Goal: Transaction & Acquisition: Obtain resource

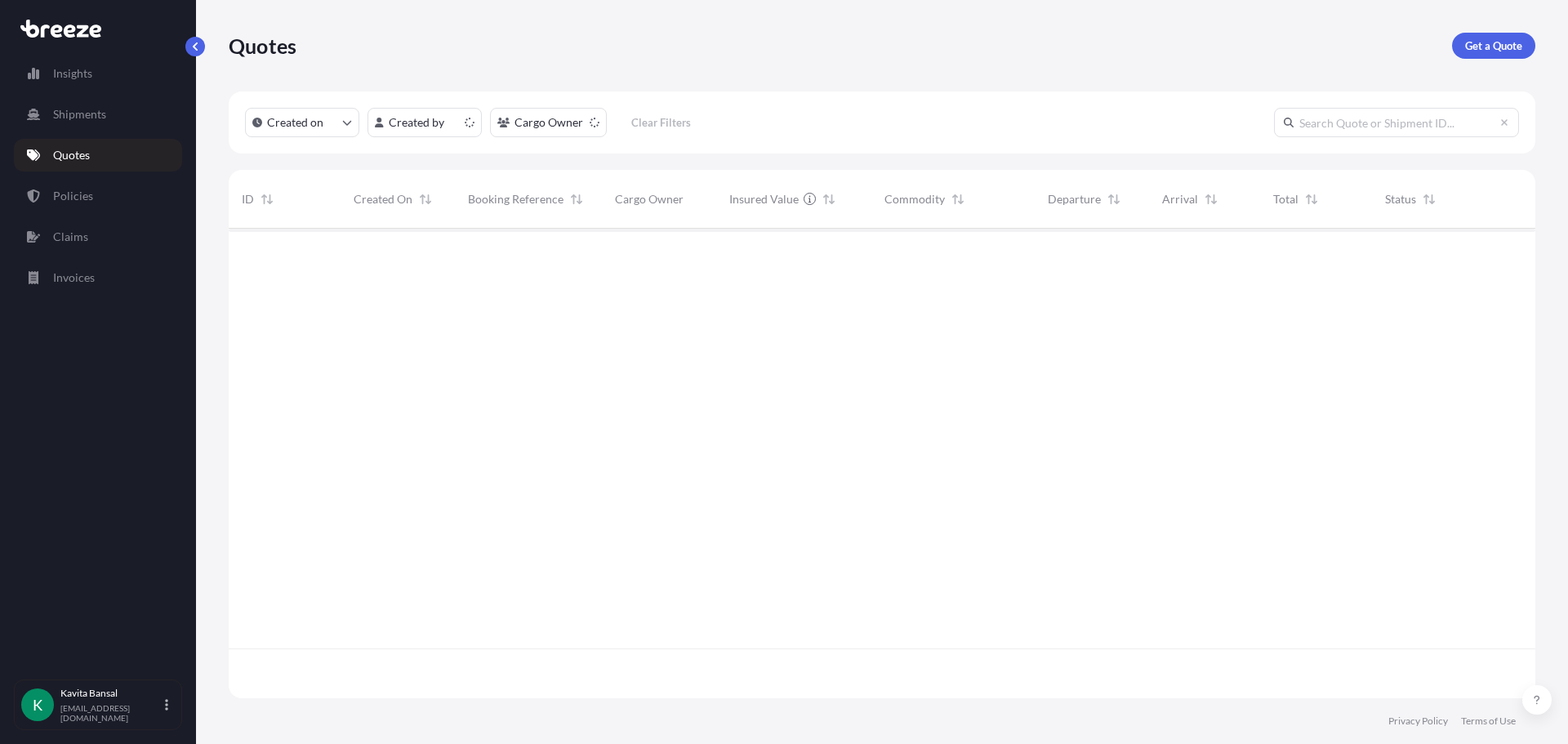
scroll to position [466, 1294]
click at [1498, 39] on p "Get a Quote" at bounding box center [1493, 46] width 57 height 16
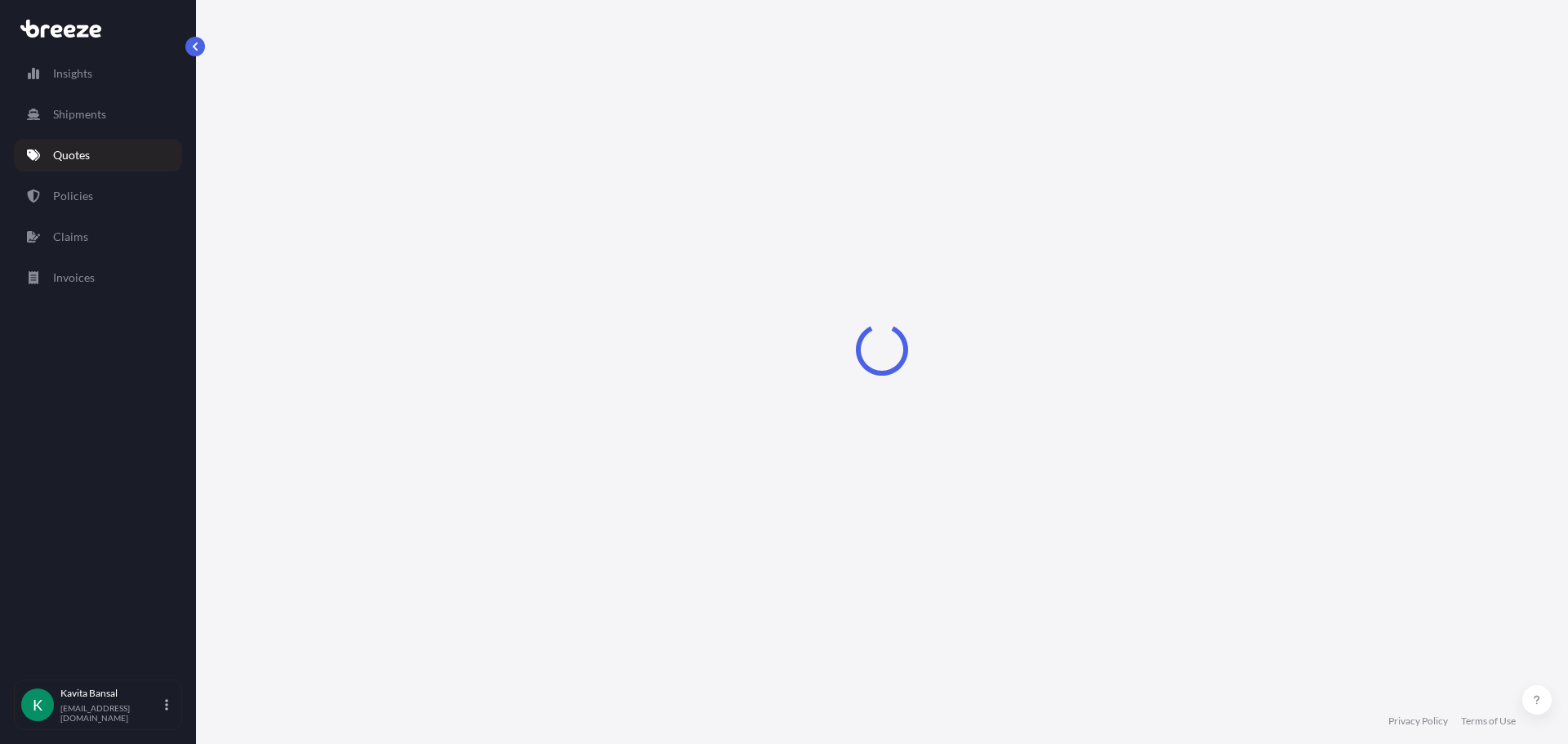
select select "Sea"
select select "1"
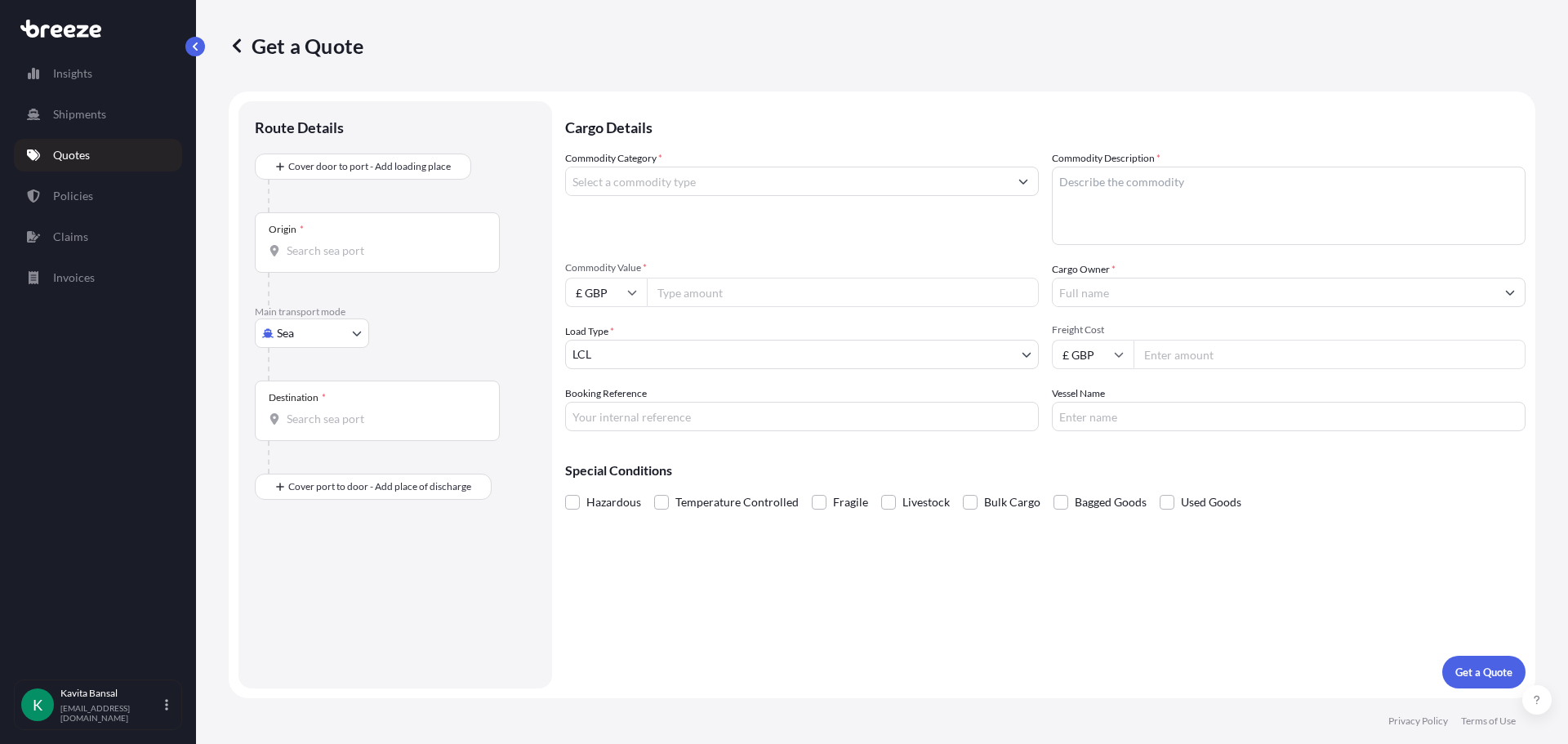
click at [314, 327] on body "Insights Shipments Quotes Policies Claims Invoices K [PERSON_NAME] [EMAIL_ADDRE…" at bounding box center [784, 372] width 1568 height 744
click at [311, 404] on div "Air" at bounding box center [311, 405] width 101 height 29
select select "Air"
click at [324, 259] on input "Origin *" at bounding box center [382, 257] width 193 height 16
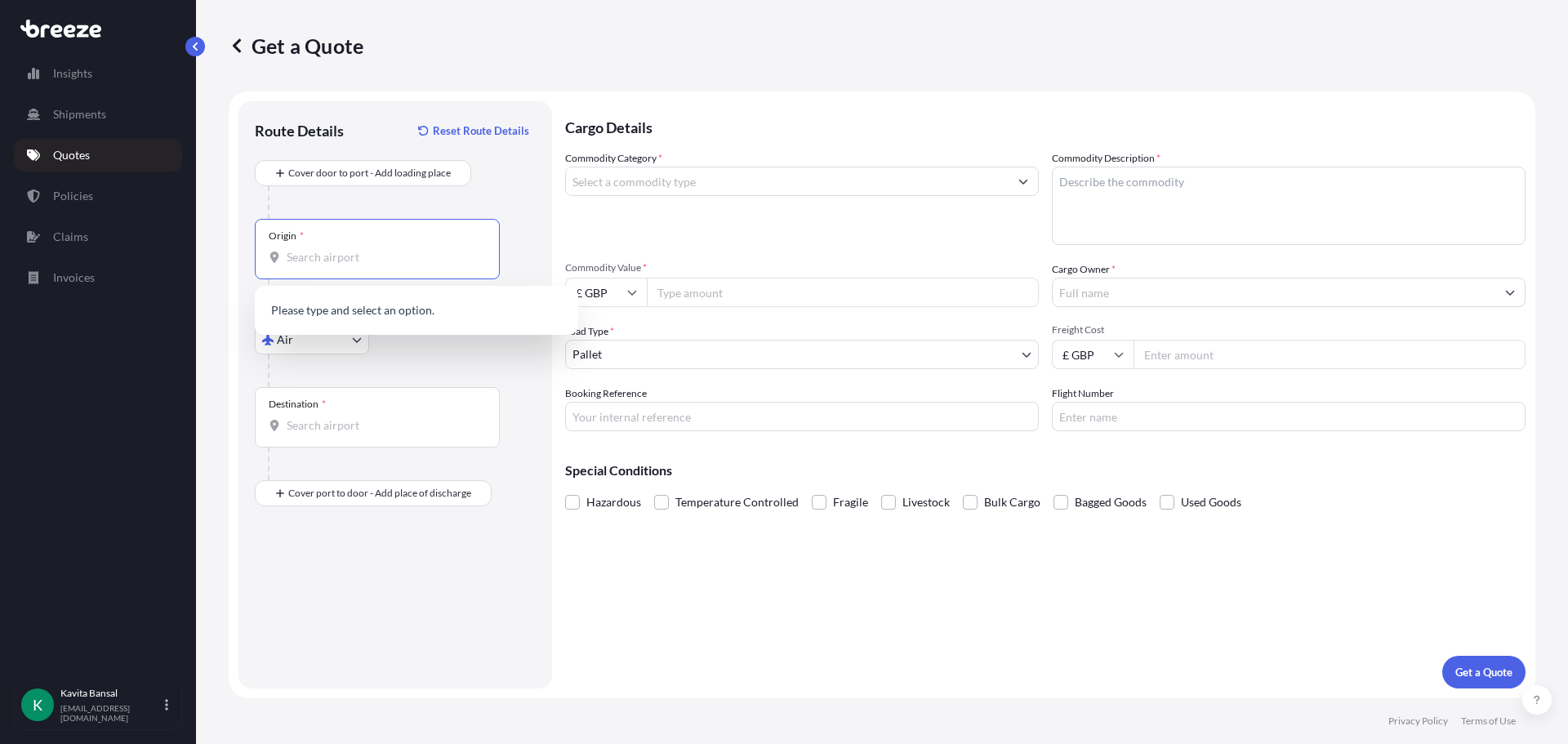
type input ";"
drag, startPoint x: 325, startPoint y: 293, endPoint x: 328, endPoint y: 302, distance: 9.5
click at [326, 301] on div "GB LHR - Heathrow Apt/[GEOGRAPHIC_DATA], [GEOGRAPHIC_DATA]" at bounding box center [416, 315] width 323 height 58
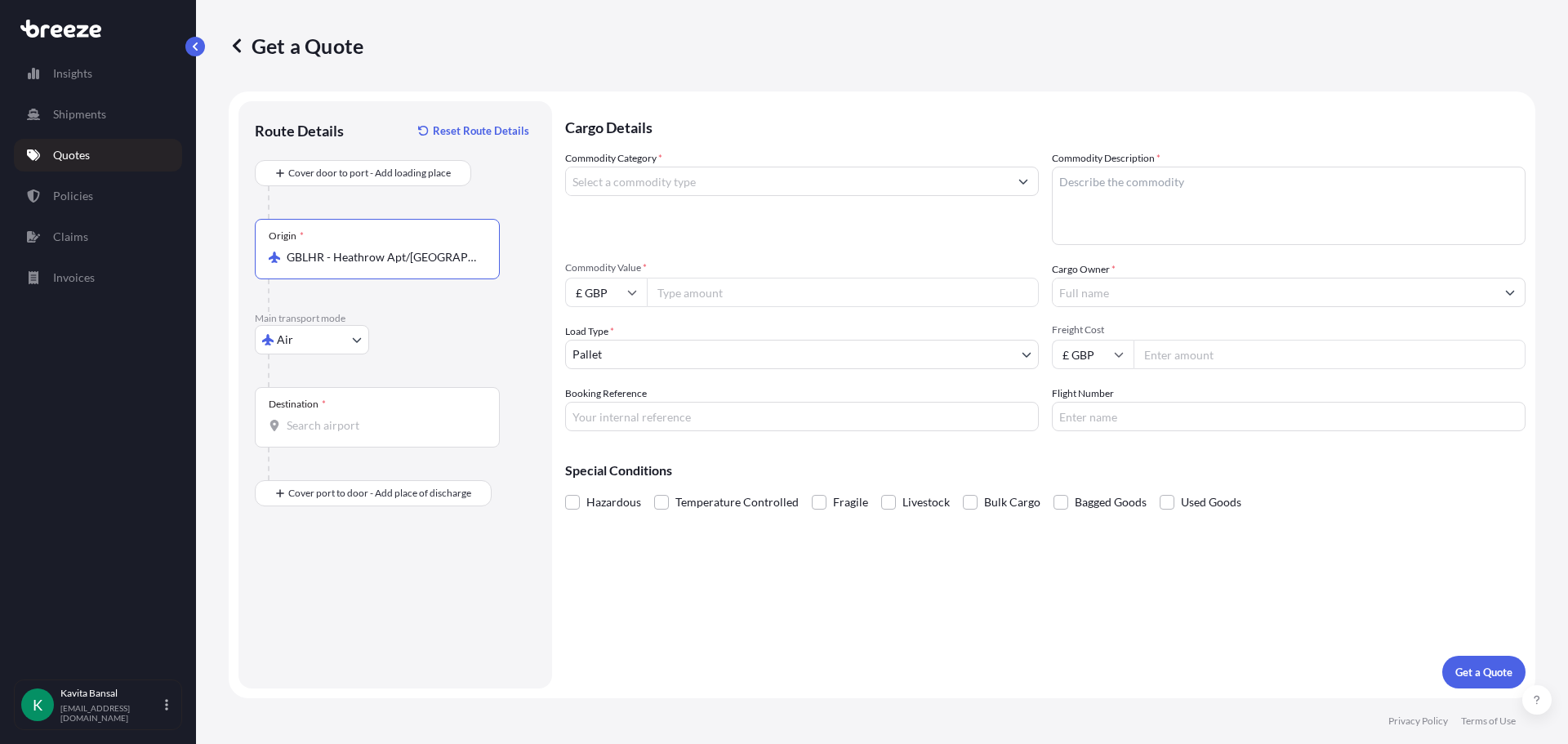
type input "GBLHR - Heathrow Apt/[GEOGRAPHIC_DATA], [GEOGRAPHIC_DATA]"
click at [334, 147] on div "Route Details Reset Route Details" at bounding box center [395, 139] width 281 height 43
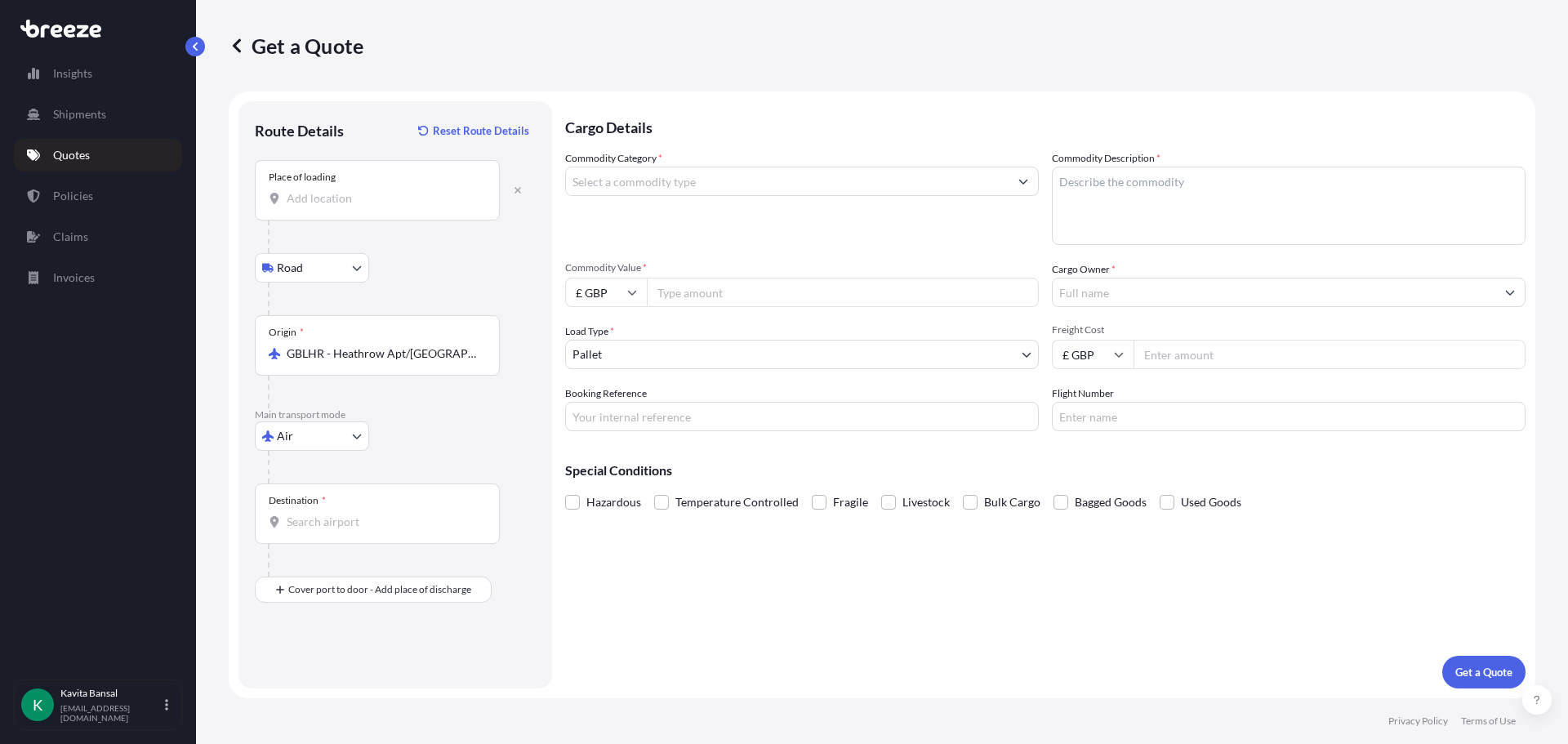
click at [329, 208] on div "Place of loading" at bounding box center [377, 190] width 245 height 60
click at [329, 206] on input "Place of loading" at bounding box center [382, 198] width 193 height 16
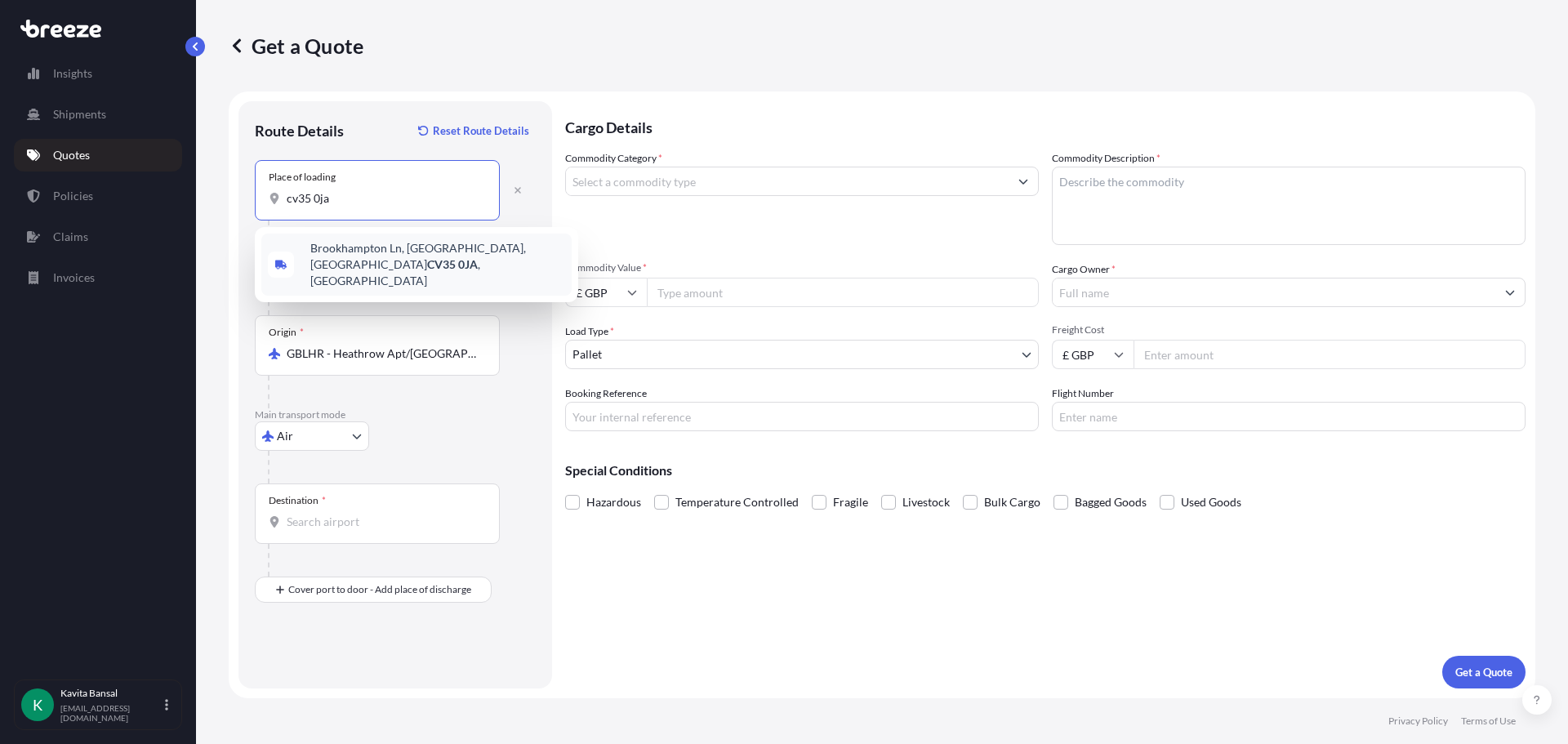
click at [392, 247] on span "[STREET_ADDRESS]" at bounding box center [437, 265] width 255 height 49
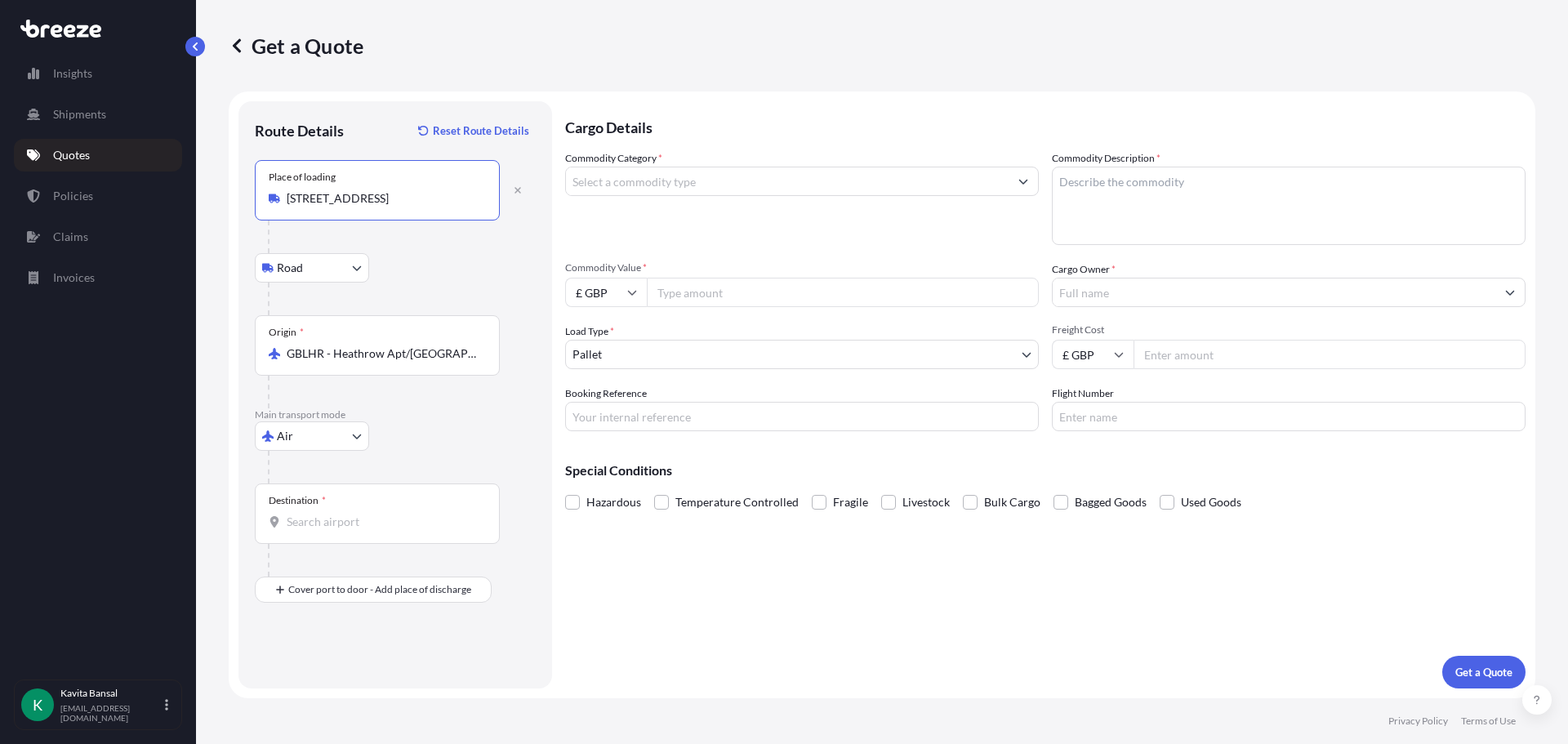
type input "[STREET_ADDRESS]"
click at [364, 513] on div "Destination *" at bounding box center [377, 514] width 245 height 60
click at [364, 514] on input "Destination *" at bounding box center [382, 522] width 193 height 16
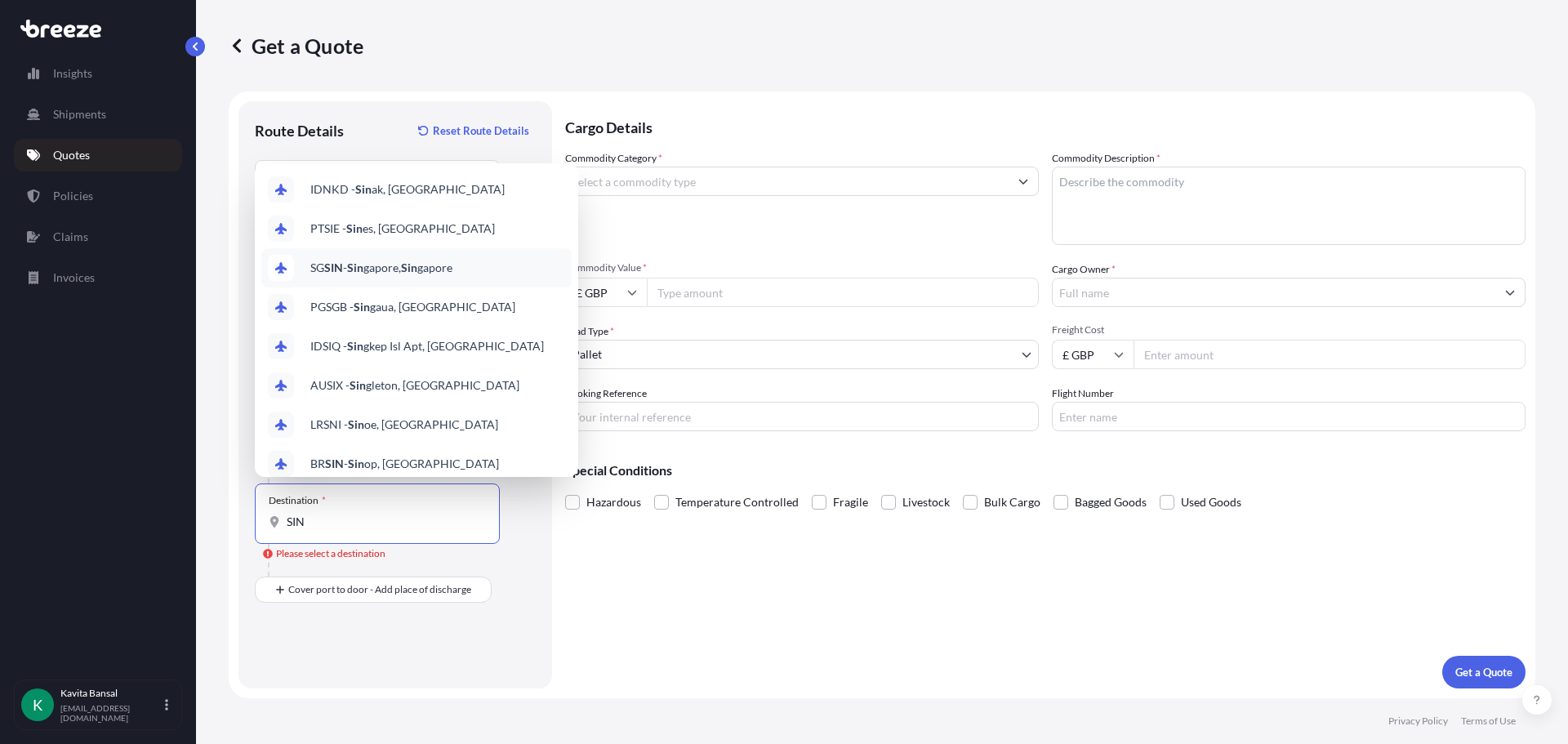
click at [448, 259] on span "SG SIN - Sin gapore, Sin gapore" at bounding box center [382, 267] width 142 height 16
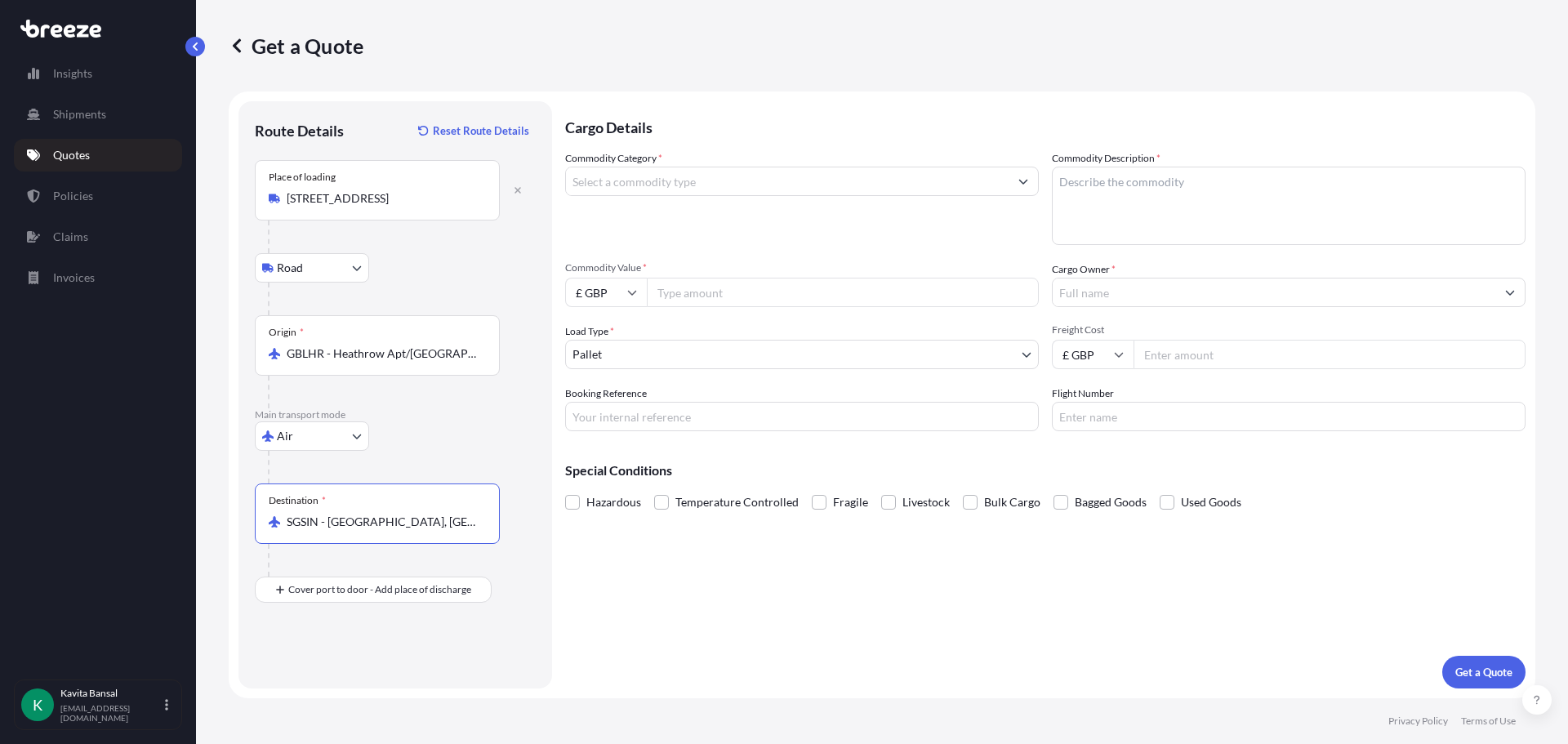
type input "SGSIN - [GEOGRAPHIC_DATA], [GEOGRAPHIC_DATA]"
click at [310, 671] on input "Place of Discharge" at bounding box center [382, 677] width 193 height 16
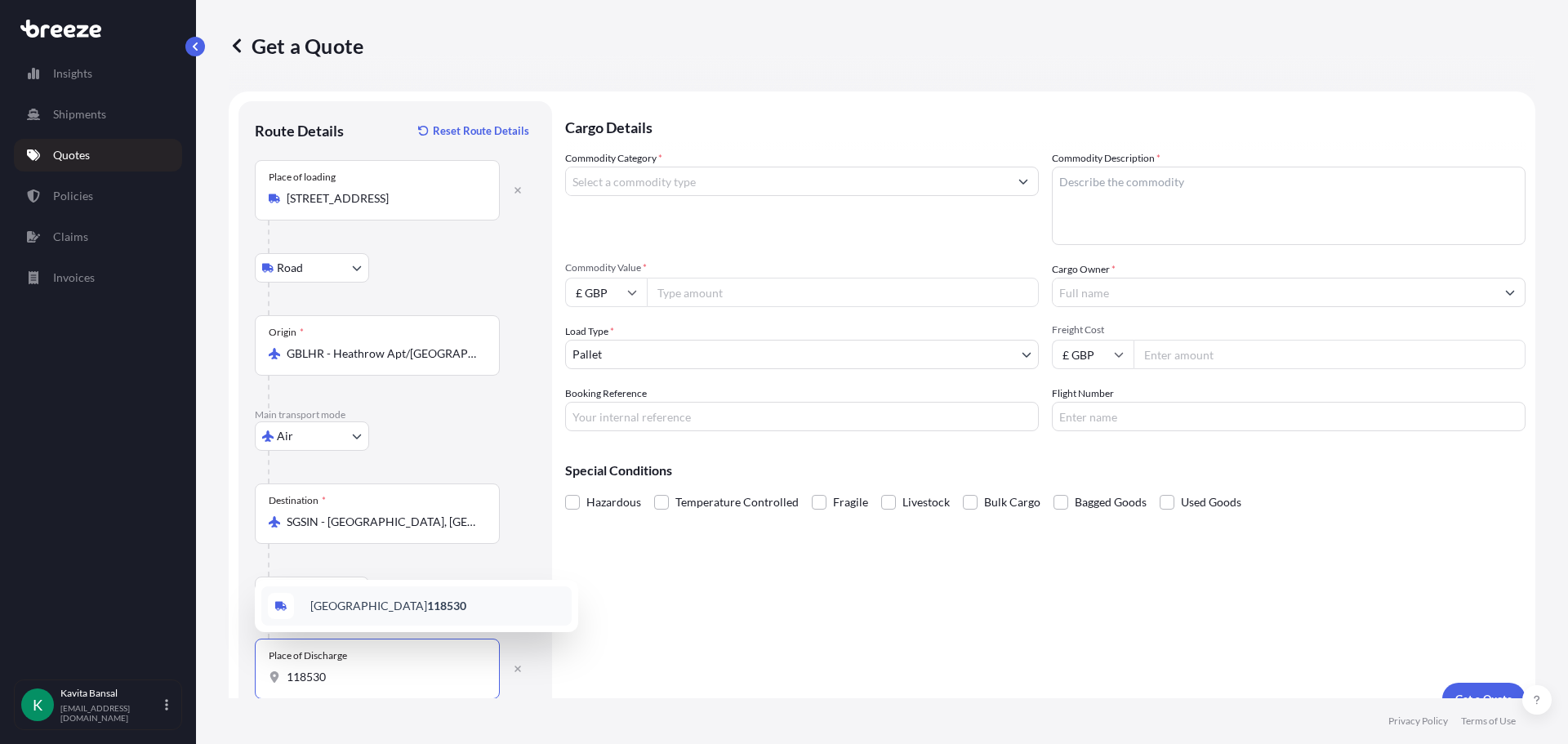
click at [356, 600] on span "Singapore 118530" at bounding box center [388, 606] width 156 height 16
type input "Singapore 118530"
click at [741, 175] on input "Commodity Category *" at bounding box center [787, 182] width 443 height 29
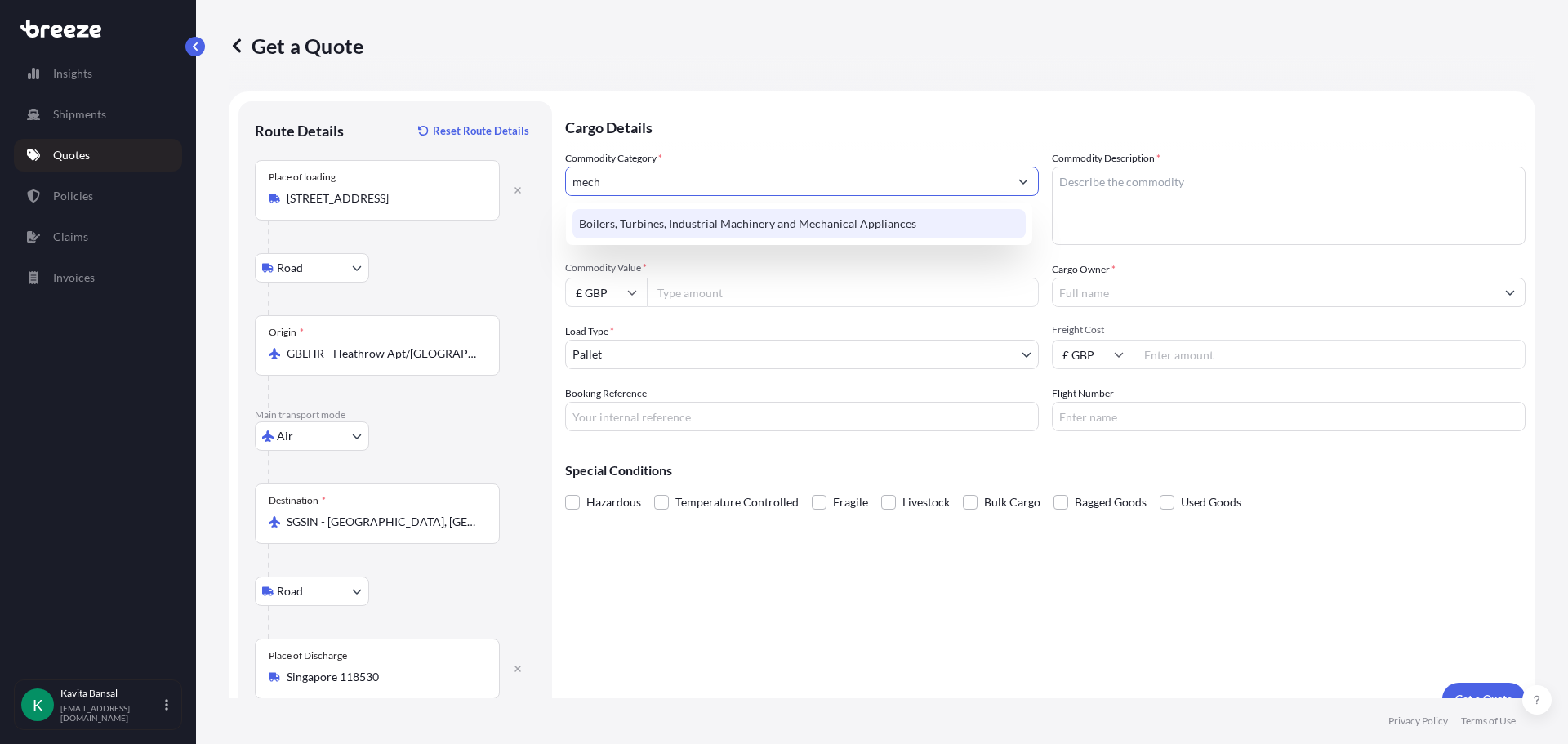
click at [758, 225] on div "Boilers, Turbines, Industrial Machinery and Mechanical Appliances" at bounding box center [799, 224] width 454 height 29
type input "Boilers, Turbines, Industrial Machinery and Mechanical Appliances"
click at [1139, 221] on textarea "Commodity Description *" at bounding box center [1288, 206] width 474 height 79
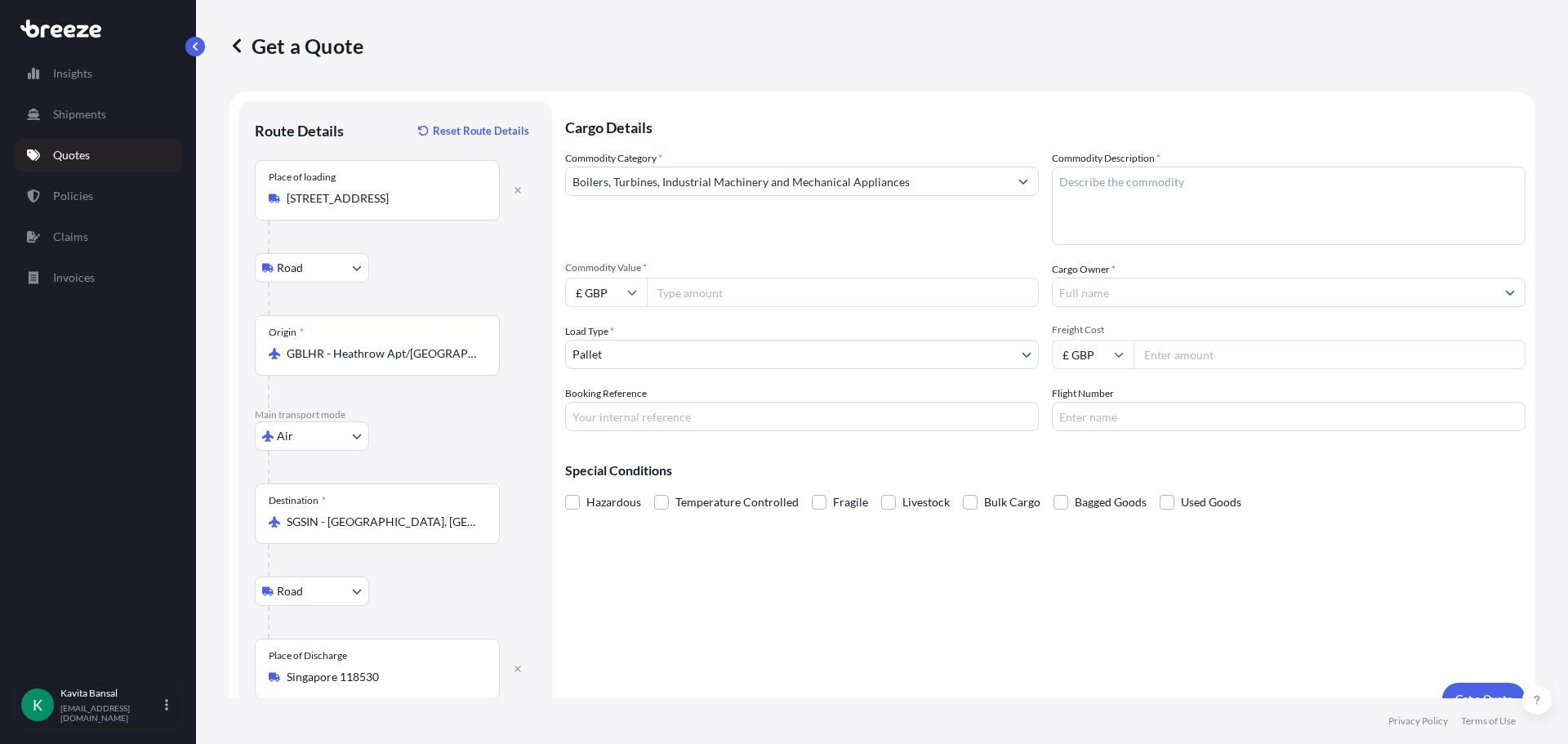
click at [1146, 229] on textarea "Commodity Description *" at bounding box center [1288, 206] width 474 height 79
paste textarea "Accumulator bladder"
type textarea "Accumulator bladder"
click at [672, 291] on input "Commodity Value *" at bounding box center [842, 292] width 392 height 29
click at [1162, 300] on input "Cargo Owner *" at bounding box center [1273, 292] width 443 height 29
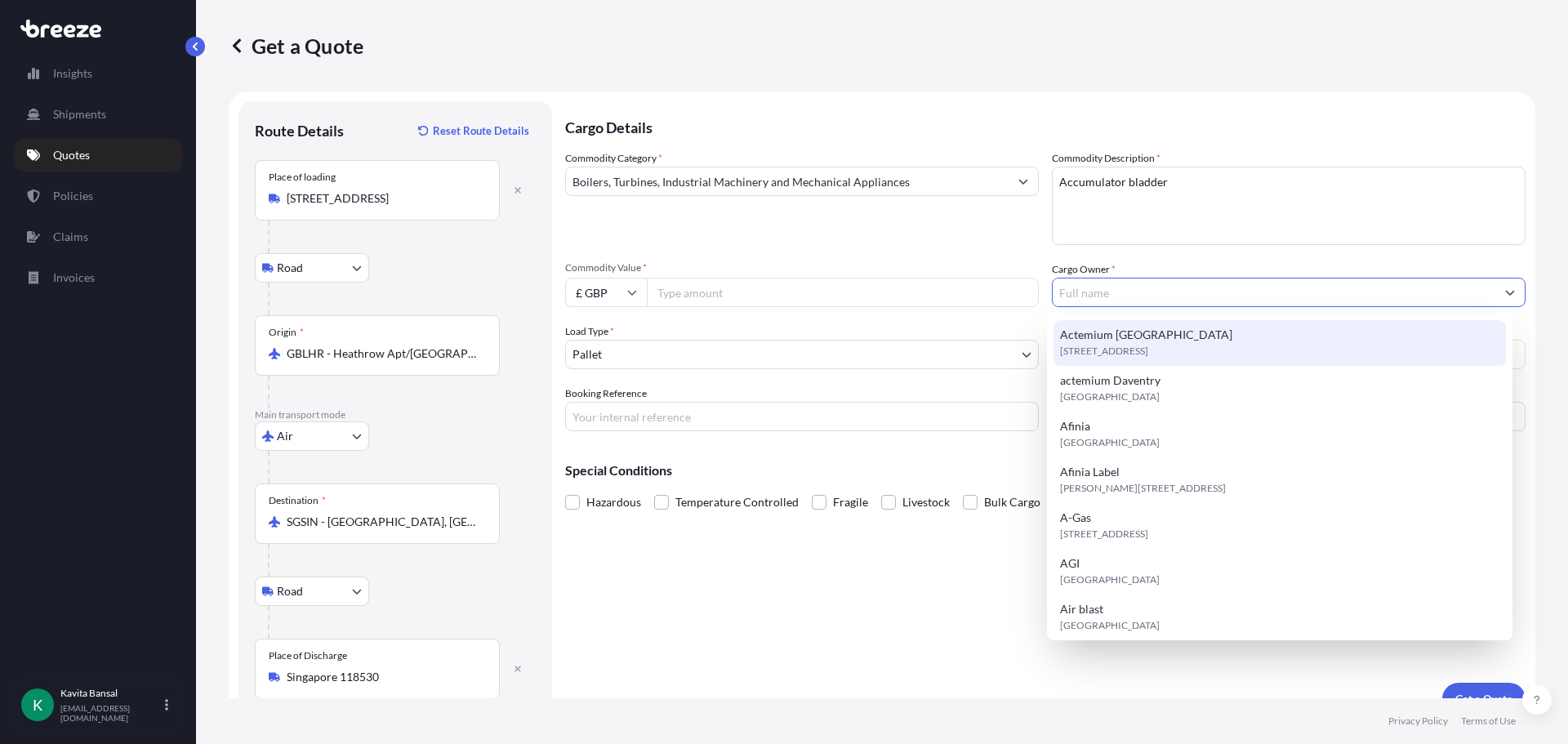
click at [747, 290] on input "Commodity Value *" at bounding box center [842, 292] width 392 height 29
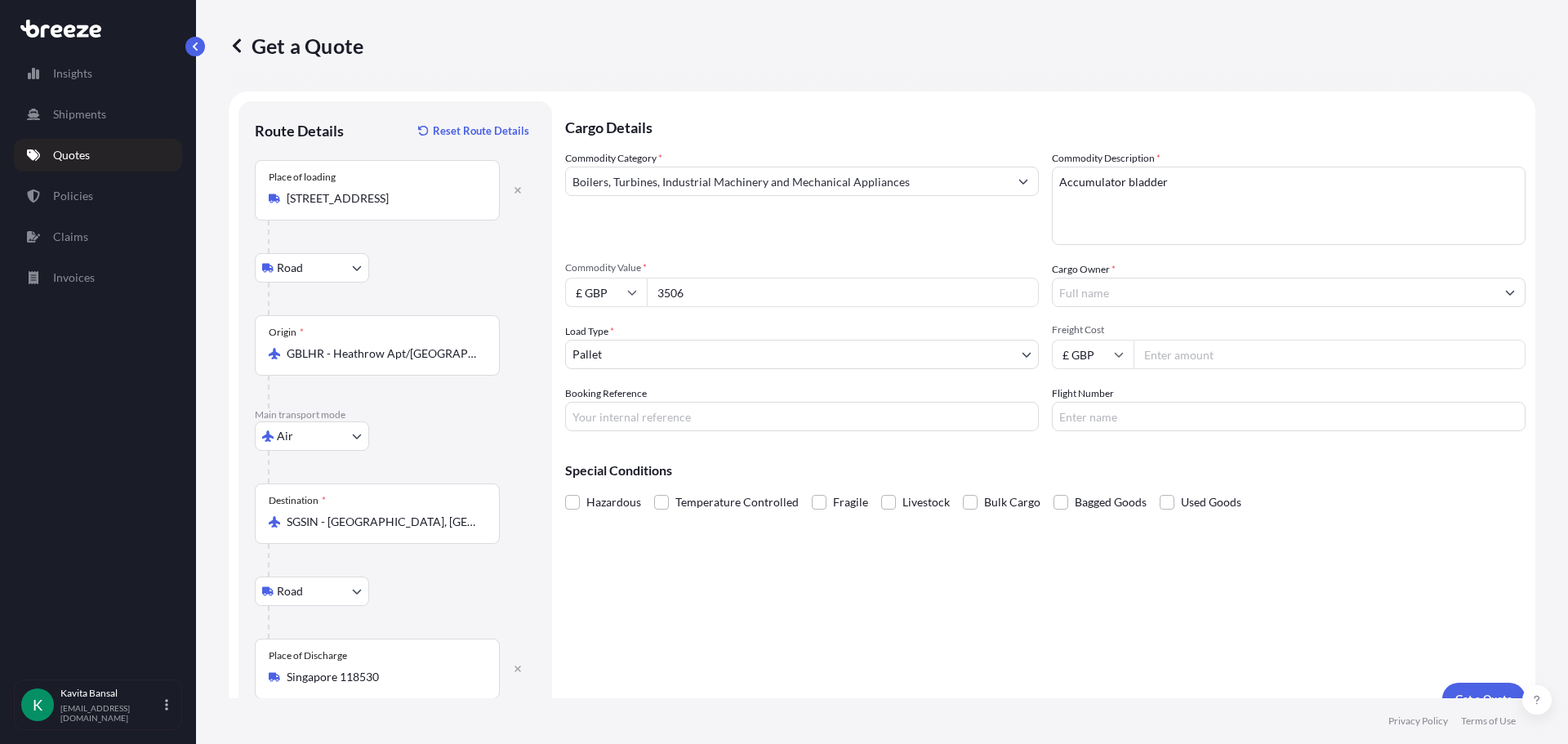
type input "3506"
click at [747, 352] on body "15 options available. Insights Shipments Quotes Policies Claims Invoices K [PER…" at bounding box center [784, 372] width 1568 height 744
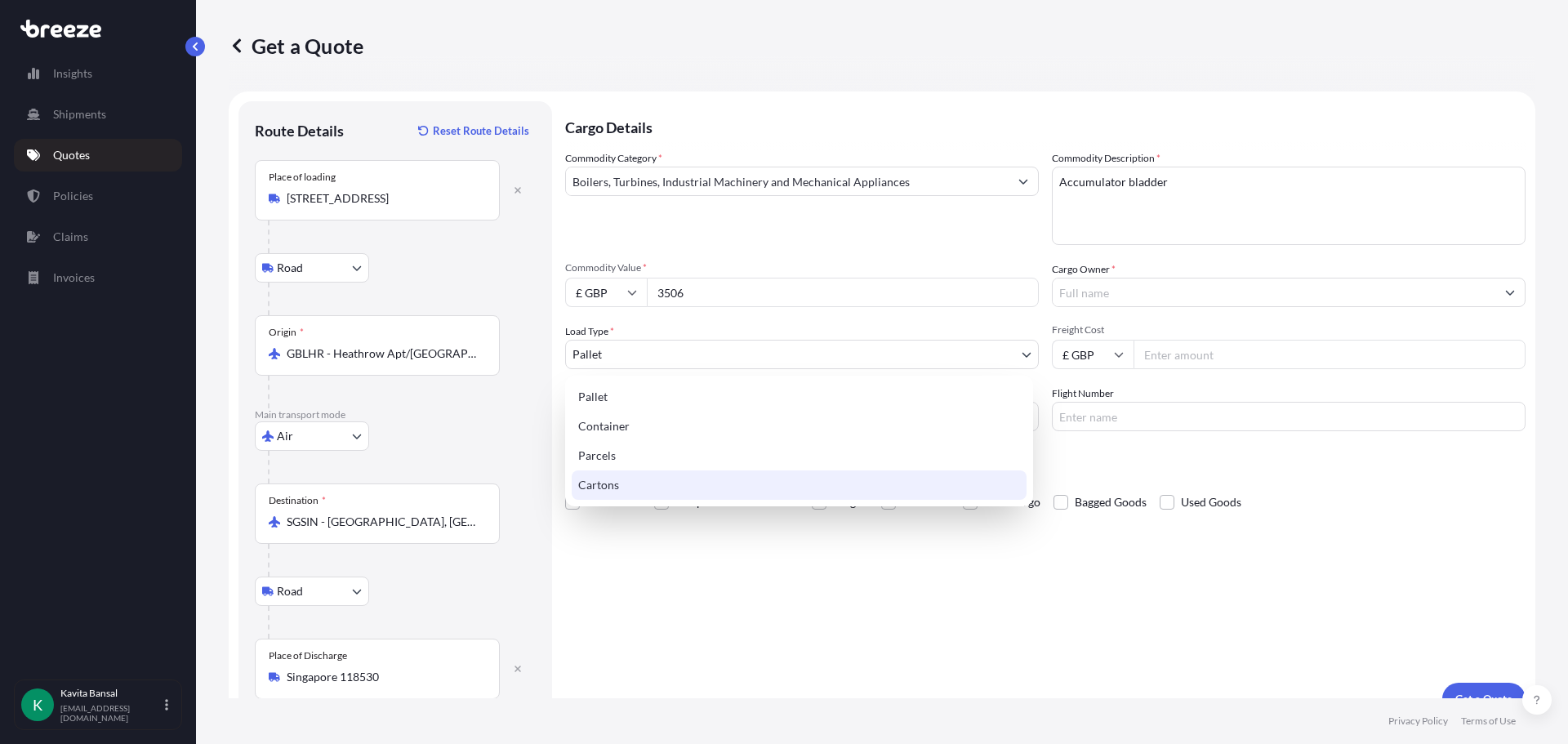
click at [672, 478] on div "Cartons" at bounding box center [799, 485] width 455 height 29
select select "4"
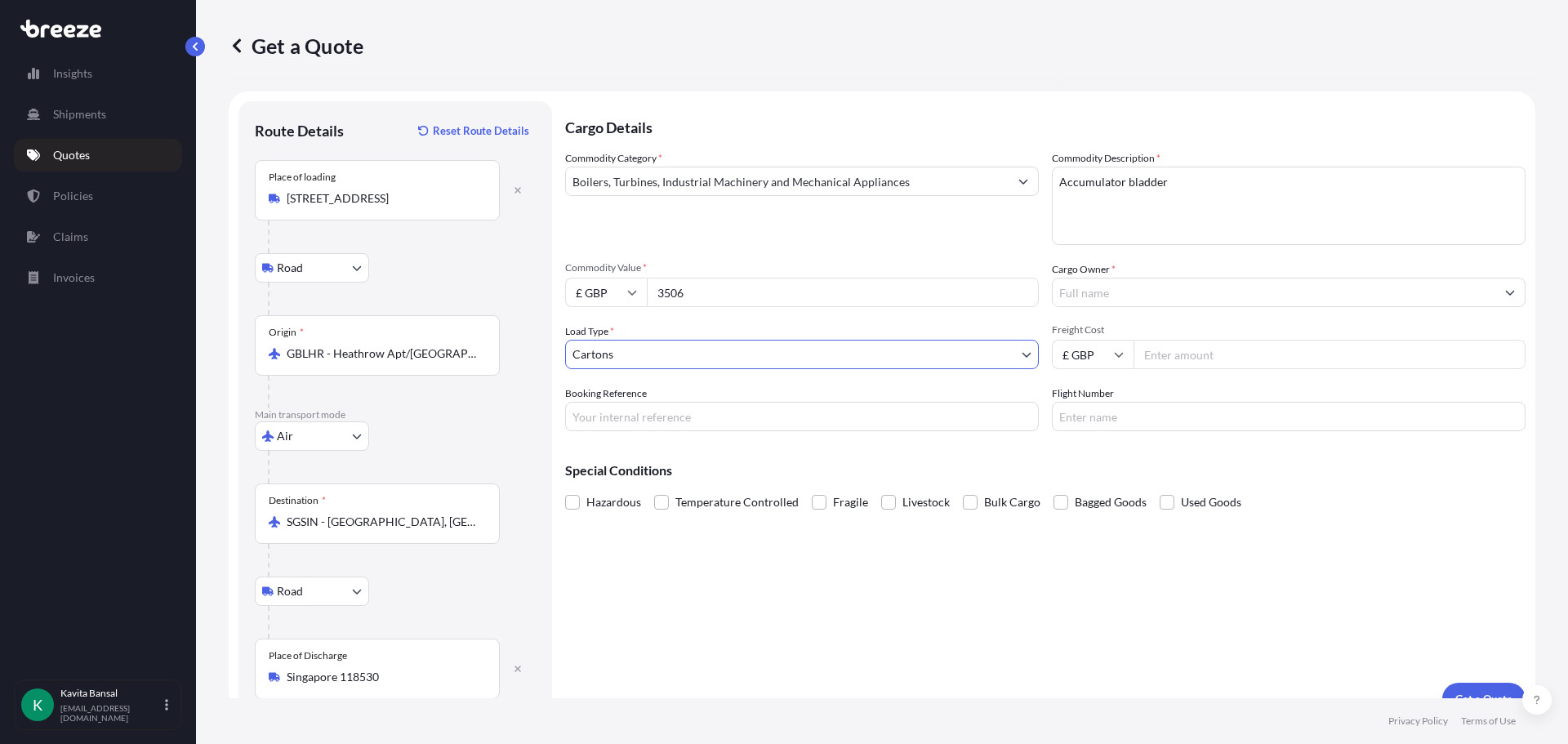
click at [1176, 365] on input "Freight Cost" at bounding box center [1329, 354] width 392 height 29
type input "355"
click at [695, 422] on input "Booking Reference" at bounding box center [801, 416] width 474 height 29
type input "Q24633"
drag, startPoint x: 1057, startPoint y: 622, endPoint x: 1343, endPoint y: 584, distance: 288.5
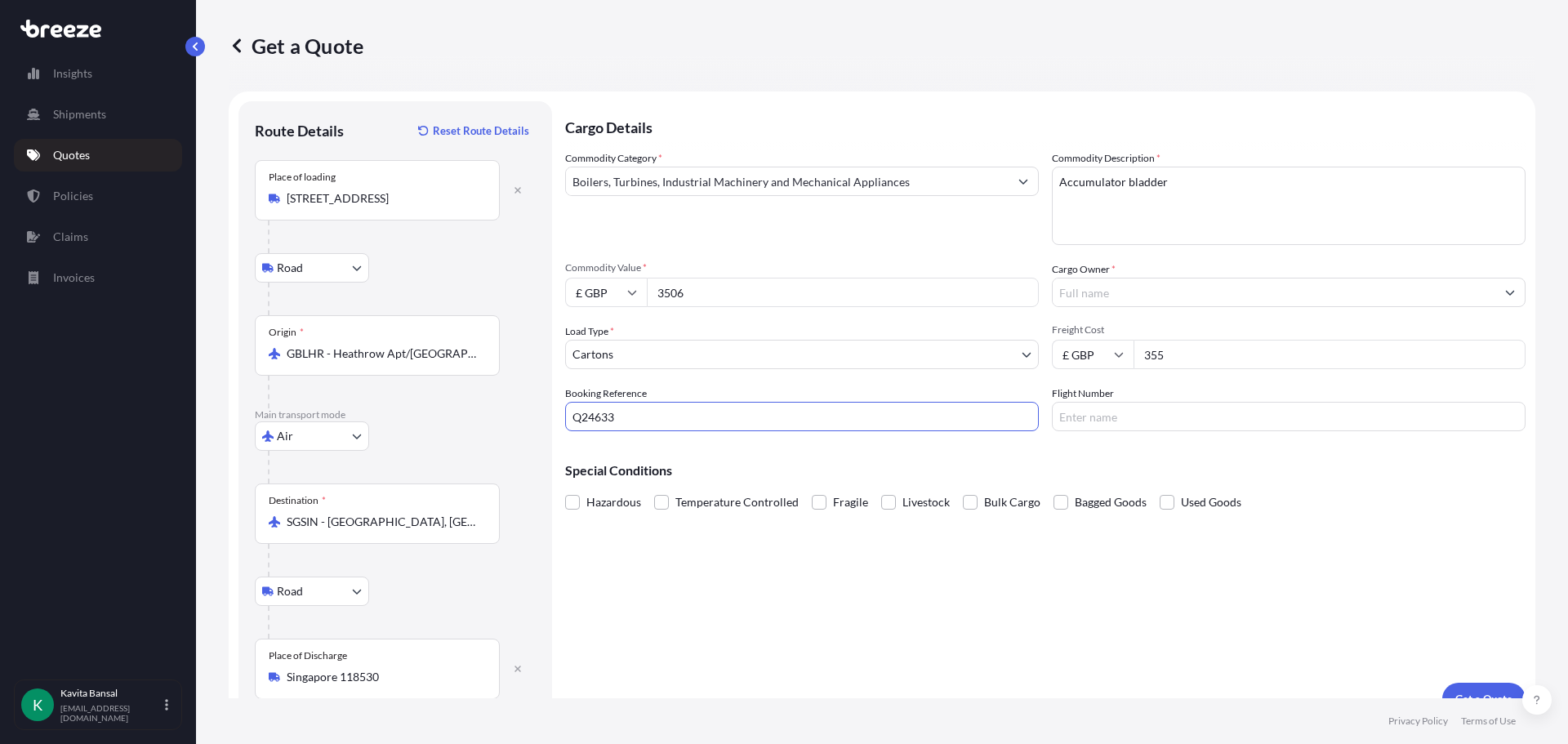
click at [1064, 613] on div "Cargo Details Commodity Category * Boilers, Turbines, Industrial Machinery and …" at bounding box center [1045, 408] width 960 height 614
click at [1452, 686] on button "Get a Quote" at bounding box center [1483, 699] width 83 height 33
click at [1236, 291] on input "Cargo Owner *" at bounding box center [1273, 292] width 443 height 29
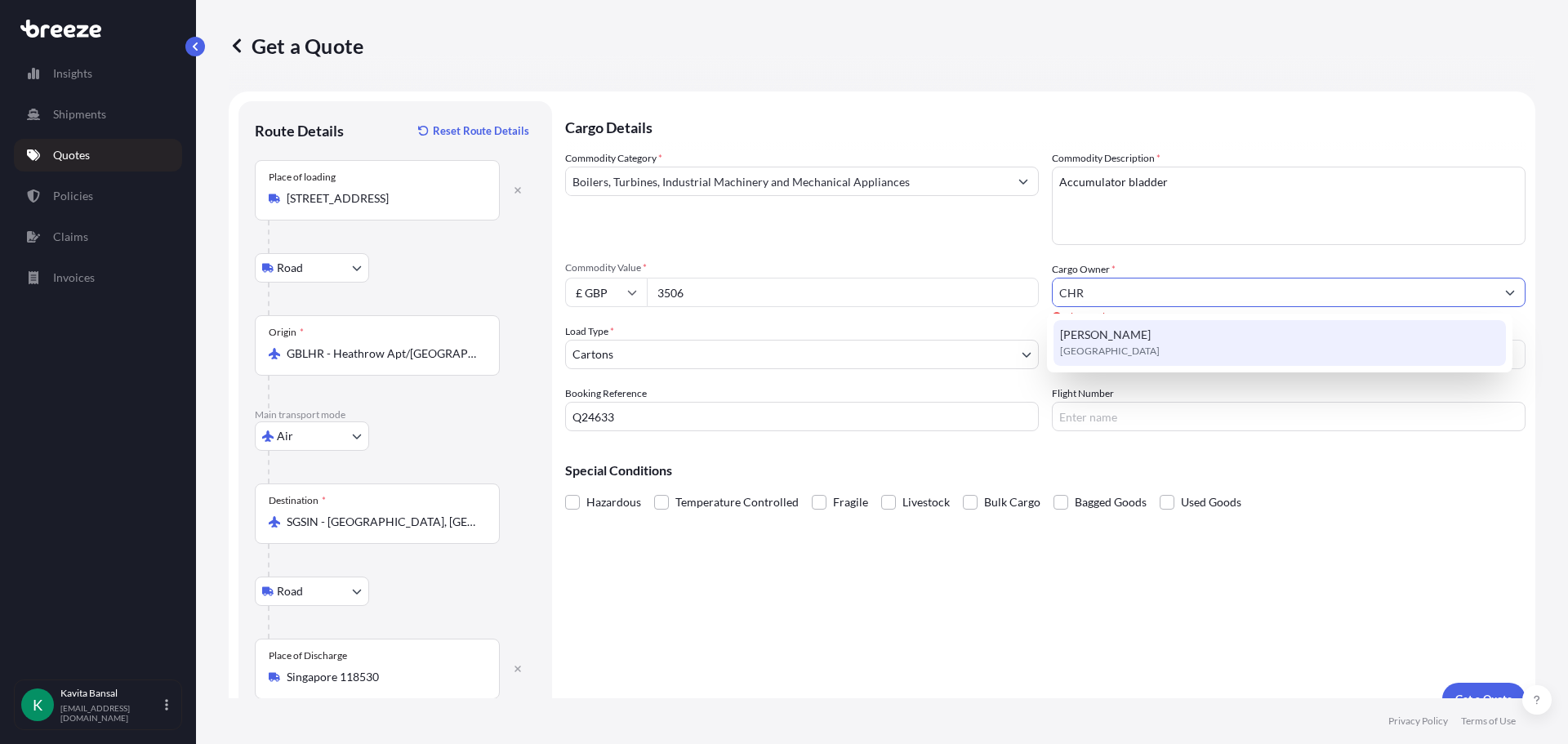
click at [1151, 343] on div "[PERSON_NAME] Hydraulics [GEOGRAPHIC_DATA]" at bounding box center [1280, 343] width 454 height 46
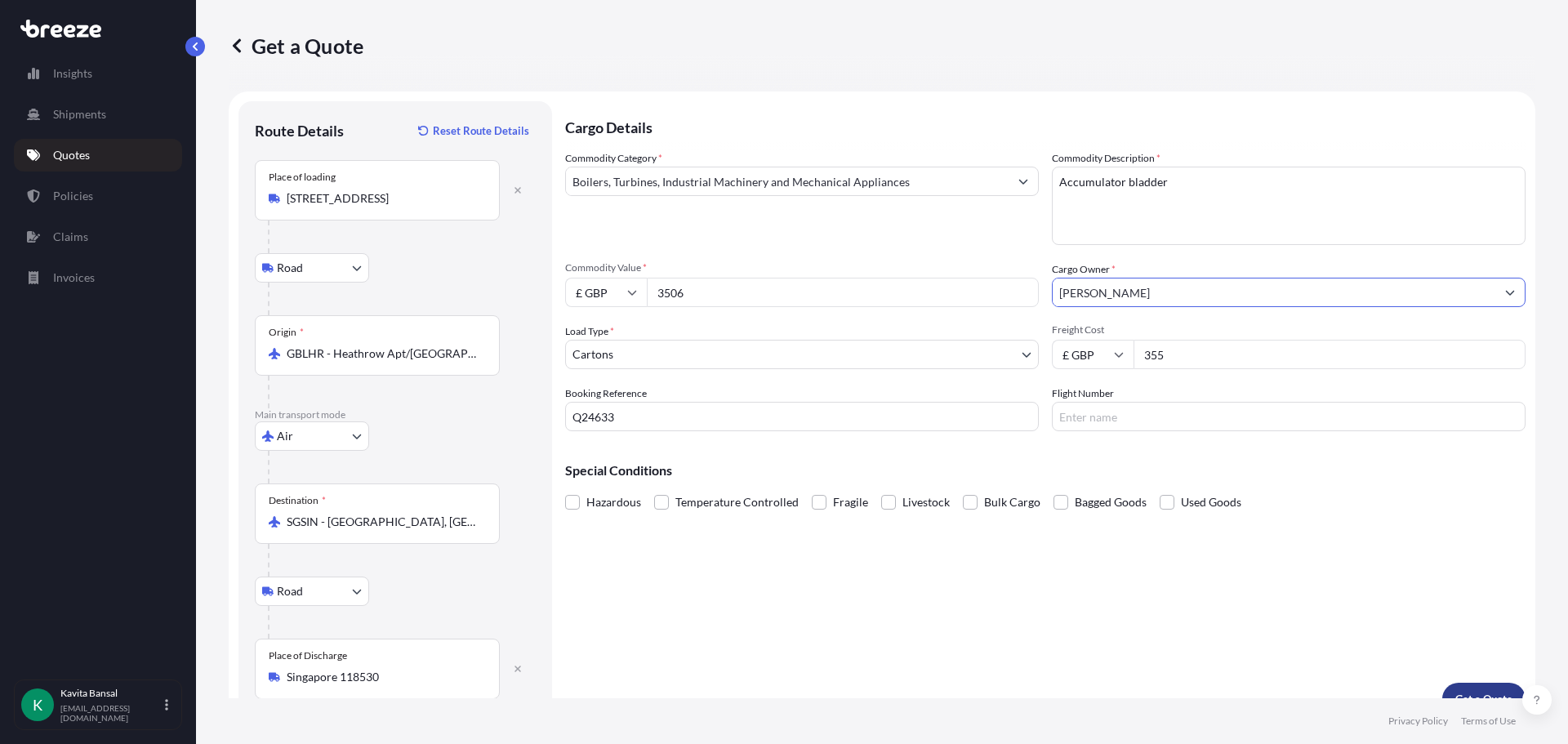
type input "[PERSON_NAME]"
click at [1473, 699] on footer "Privacy Policy Terms of Use" at bounding box center [882, 721] width 1372 height 46
click at [1469, 693] on p "Get a Quote" at bounding box center [1483, 699] width 57 height 16
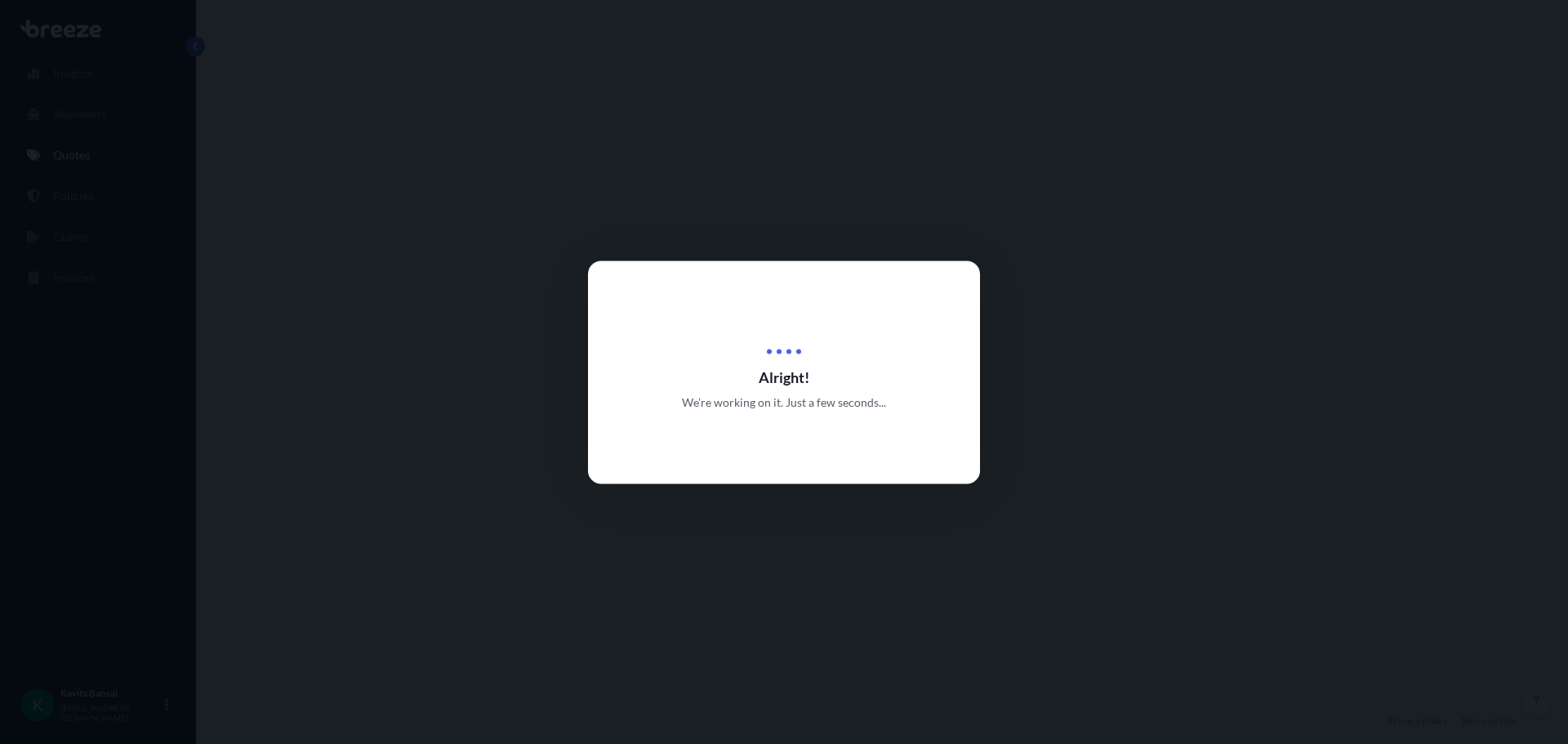
select select "Road"
select select "Air"
select select "Road"
select select "4"
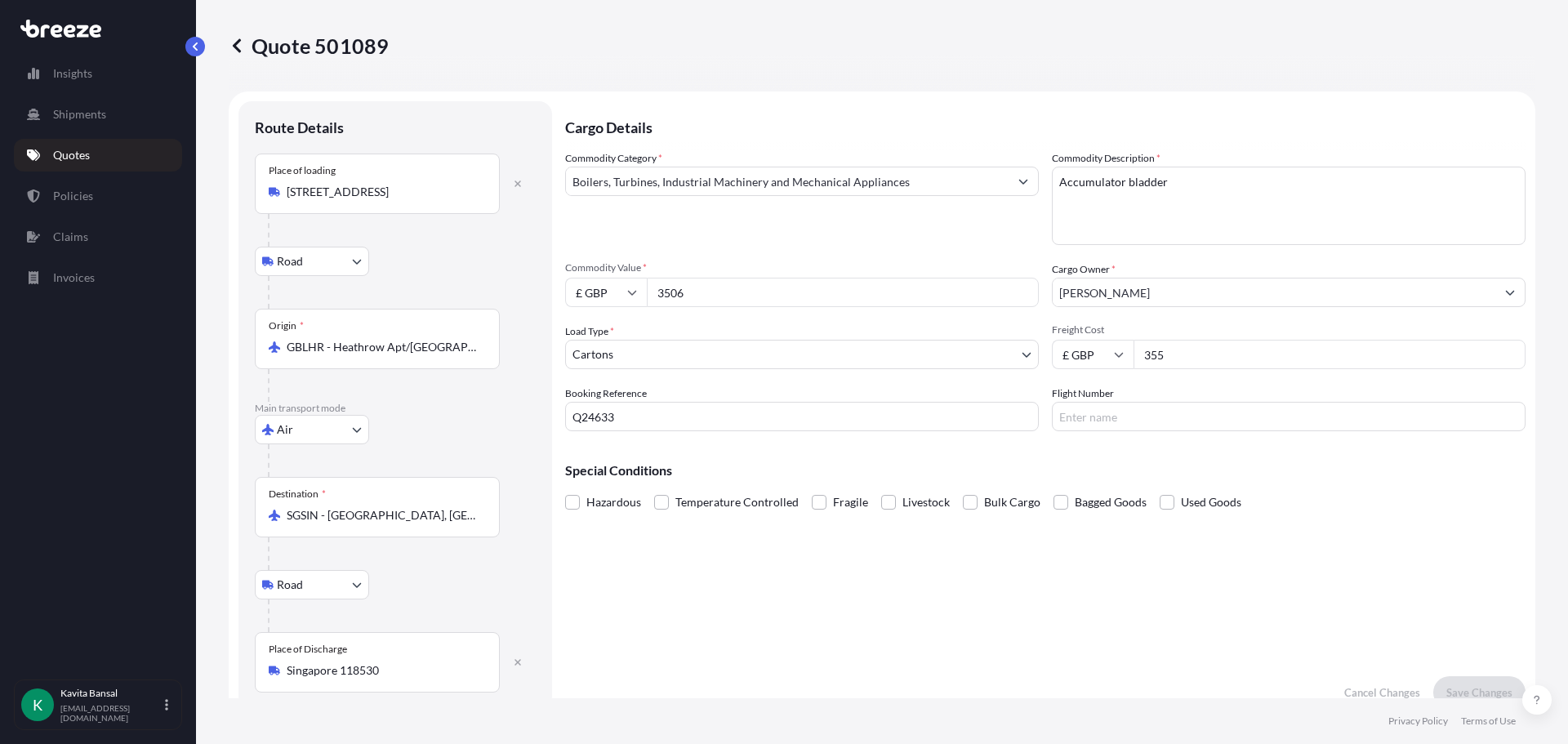
drag, startPoint x: 756, startPoint y: 290, endPoint x: 748, endPoint y: 294, distance: 8.9
click at [748, 294] on input "3506" at bounding box center [842, 292] width 392 height 29
drag, startPoint x: 748, startPoint y: 294, endPoint x: 625, endPoint y: 293, distance: 123.0
click at [612, 293] on div "£ GBP 3506" at bounding box center [801, 292] width 474 height 29
